Goal: Use online tool/utility

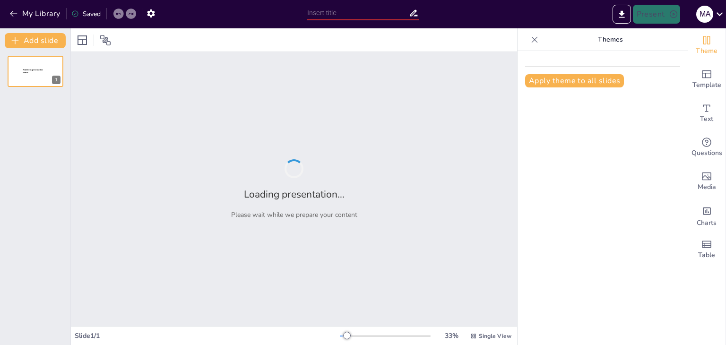
type input "Imported papel empresarial.pptx"
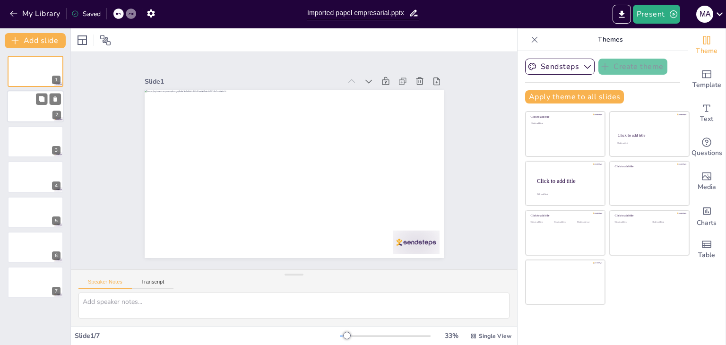
click at [35, 105] on div at bounding box center [35, 107] width 57 height 32
click at [28, 131] on div at bounding box center [35, 142] width 57 height 32
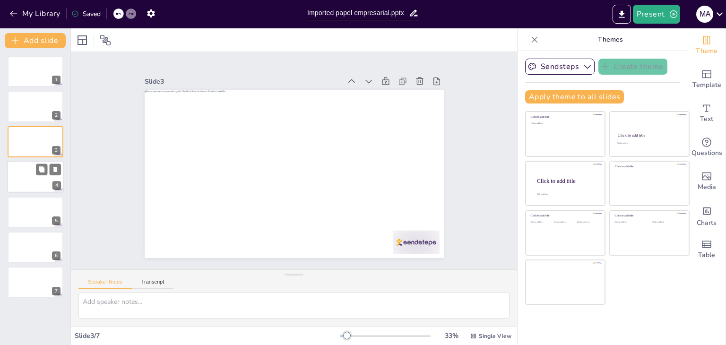
click at [23, 167] on div at bounding box center [35, 177] width 57 height 32
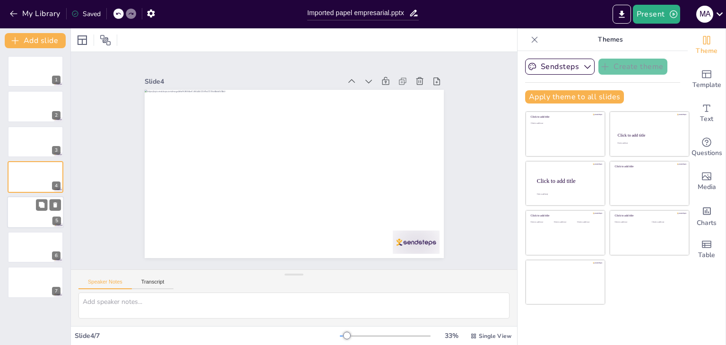
click at [25, 211] on div at bounding box center [35, 212] width 57 height 32
click at [20, 257] on div at bounding box center [35, 247] width 57 height 32
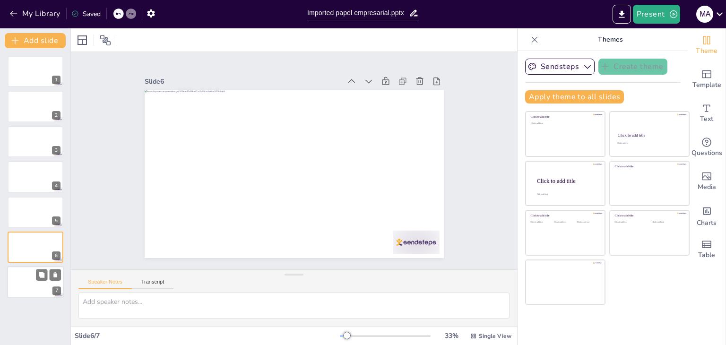
click at [33, 291] on div at bounding box center [35, 283] width 57 height 32
click at [21, 73] on div at bounding box center [35, 71] width 57 height 32
click at [155, 283] on button "Transcript" at bounding box center [153, 284] width 42 height 10
